Goal: Task Accomplishment & Management: Complete application form

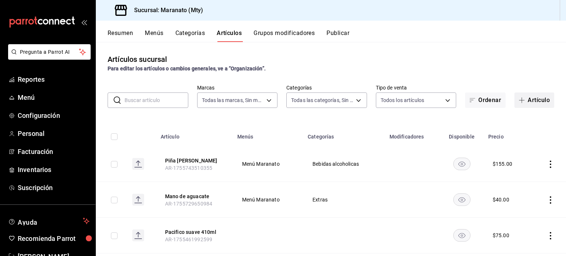
click at [534, 101] on button "Artículo" at bounding box center [535, 100] width 40 height 15
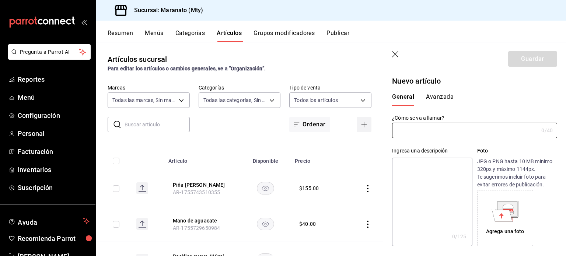
type input "b"
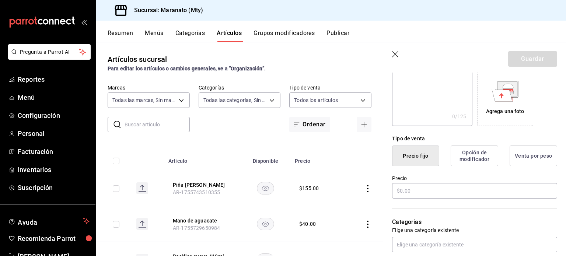
scroll to position [121, 0]
type input "Bola de nieve"
click at [405, 191] on input "text" at bounding box center [474, 190] width 165 height 15
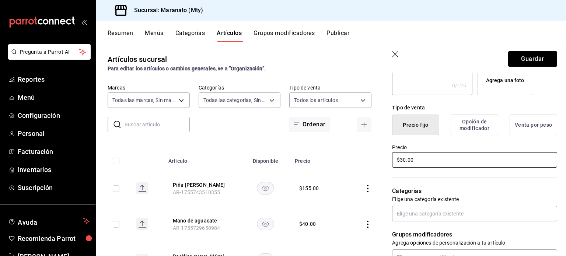
scroll to position [152, 0]
type input "$30.00"
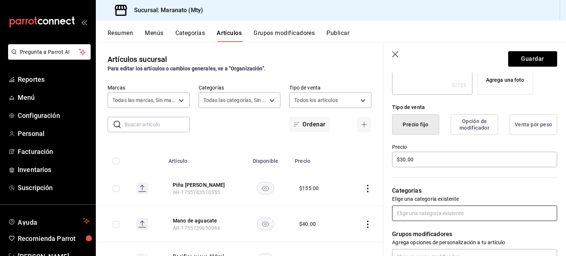
click at [408, 211] on input "text" at bounding box center [474, 213] width 165 height 15
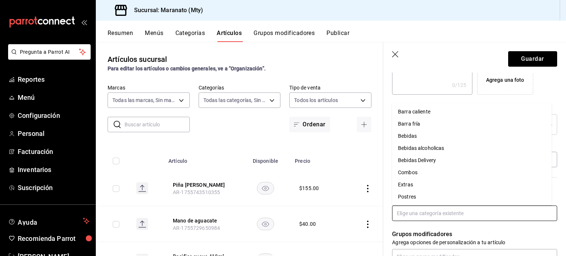
click at [403, 197] on li "Postres" at bounding box center [472, 197] width 160 height 12
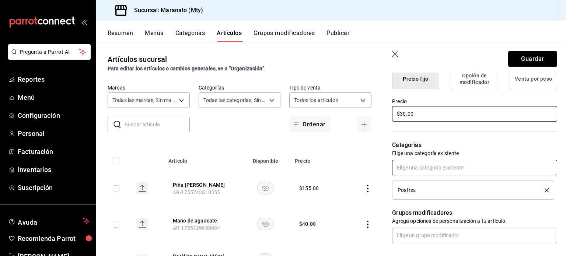
scroll to position [214, 0]
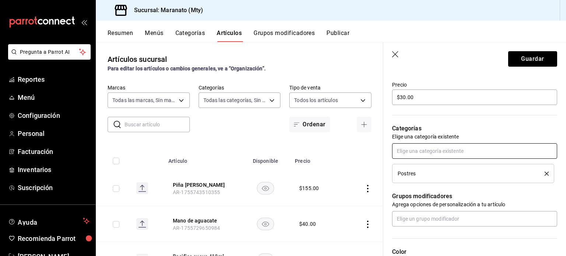
click at [419, 156] on input "text" at bounding box center [474, 150] width 165 height 15
click at [419, 155] on input "text" at bounding box center [474, 150] width 165 height 15
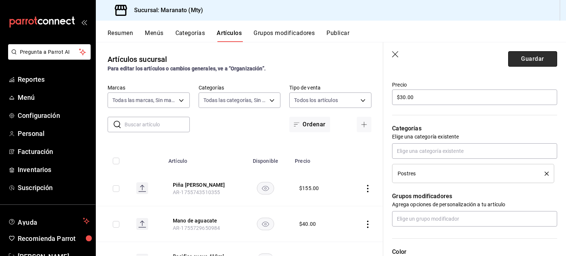
click at [526, 54] on button "Guardar" at bounding box center [533, 58] width 49 height 15
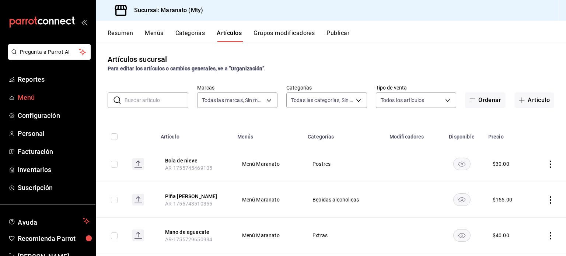
click at [37, 100] on span "Menú" at bounding box center [54, 98] width 72 height 10
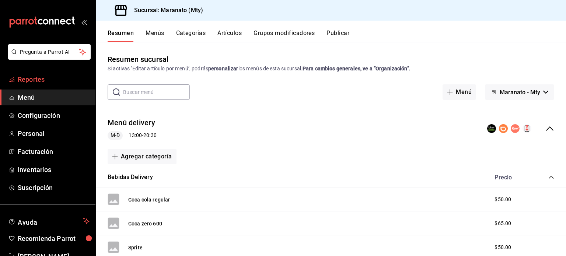
click at [50, 78] on span "Reportes" at bounding box center [54, 79] width 72 height 10
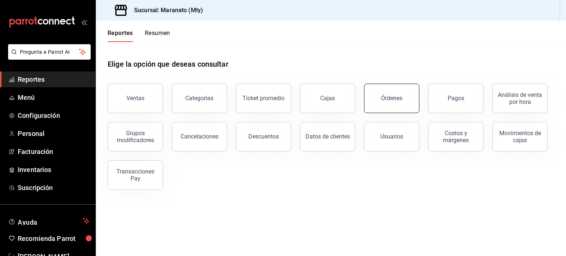
click at [409, 98] on button "Órdenes" at bounding box center [391, 99] width 55 height 30
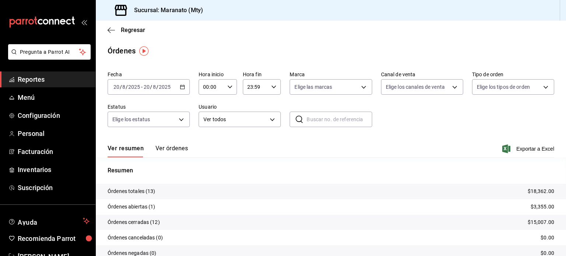
scroll to position [33, 0]
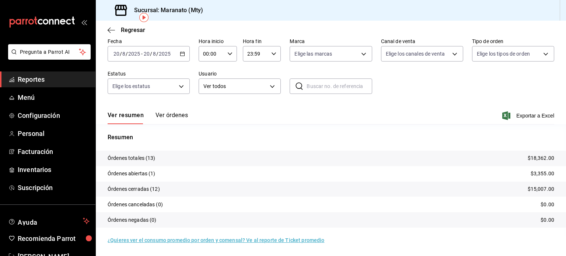
click at [56, 84] on span "Reportes" at bounding box center [54, 79] width 72 height 10
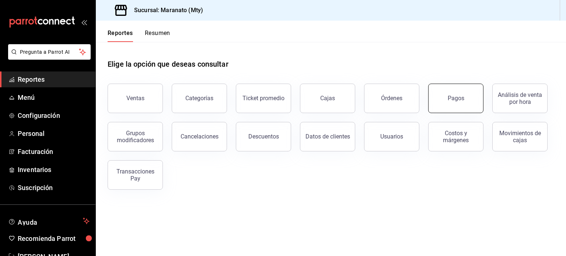
click at [462, 100] on div "Pagos" at bounding box center [456, 98] width 17 height 7
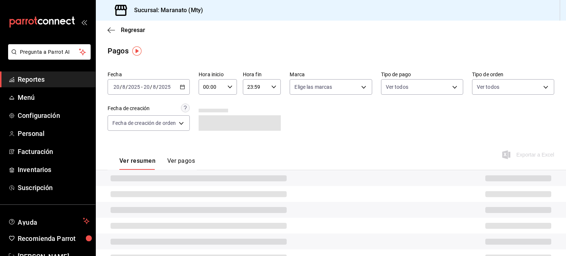
click at [187, 162] on button "Ver pagos" at bounding box center [181, 163] width 28 height 13
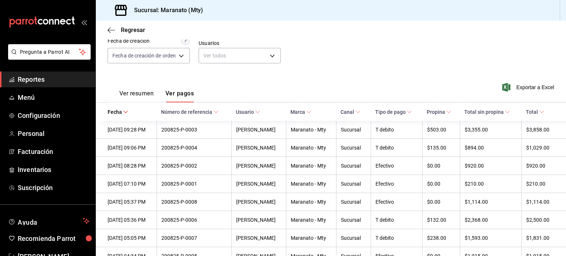
scroll to position [68, 0]
click at [521, 88] on span "Exportar a Excel" at bounding box center [529, 87] width 51 height 9
click at [142, 94] on button "Ver resumen" at bounding box center [136, 96] width 34 height 13
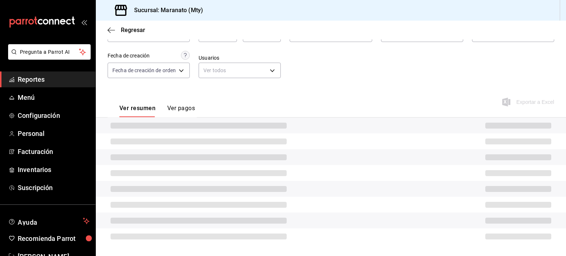
scroll to position [56, 0]
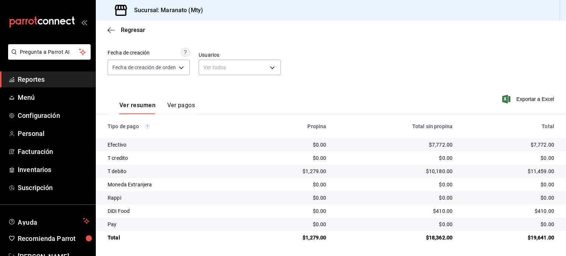
click at [374, 160] on div "$0.00" at bounding box center [395, 158] width 115 height 7
